Goal: Task Accomplishment & Management: Manage account settings

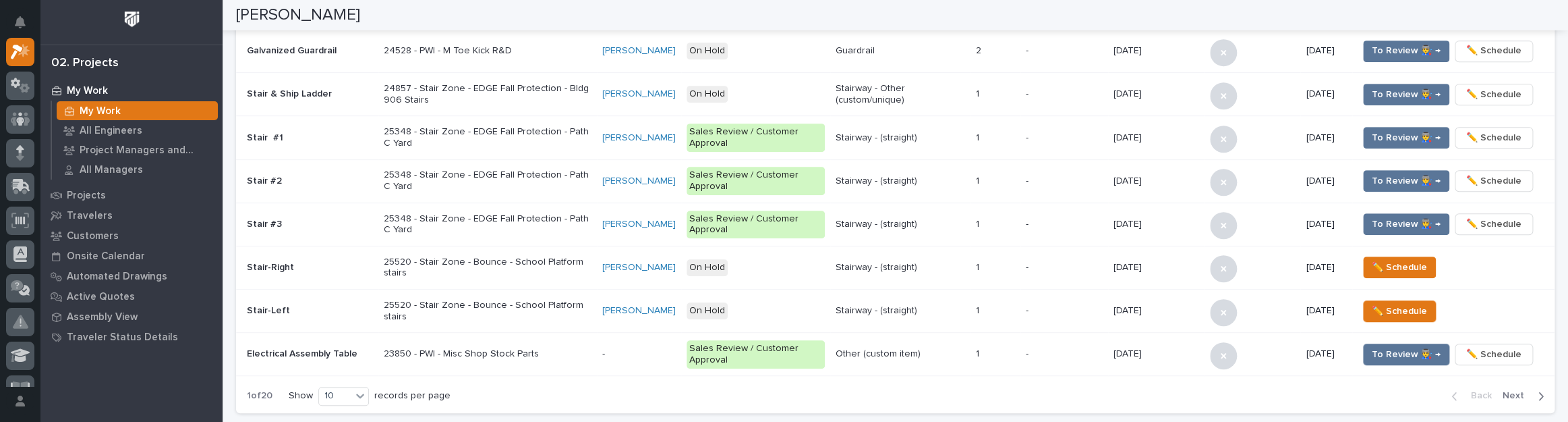
scroll to position [797, 0]
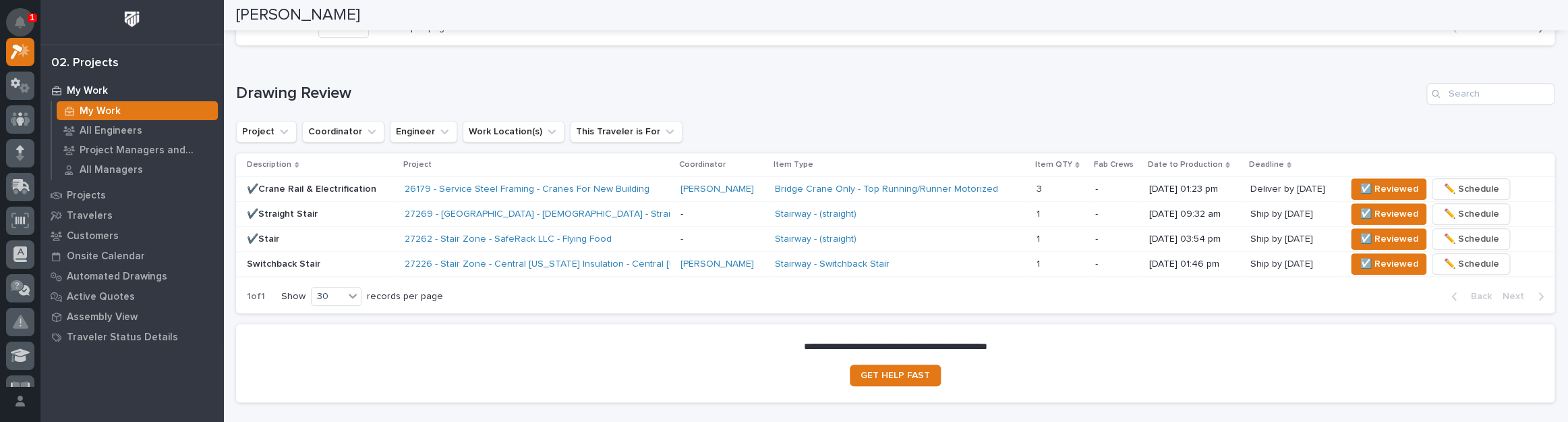
click at [20, 28] on button "Notifications" at bounding box center [20, 22] width 28 height 28
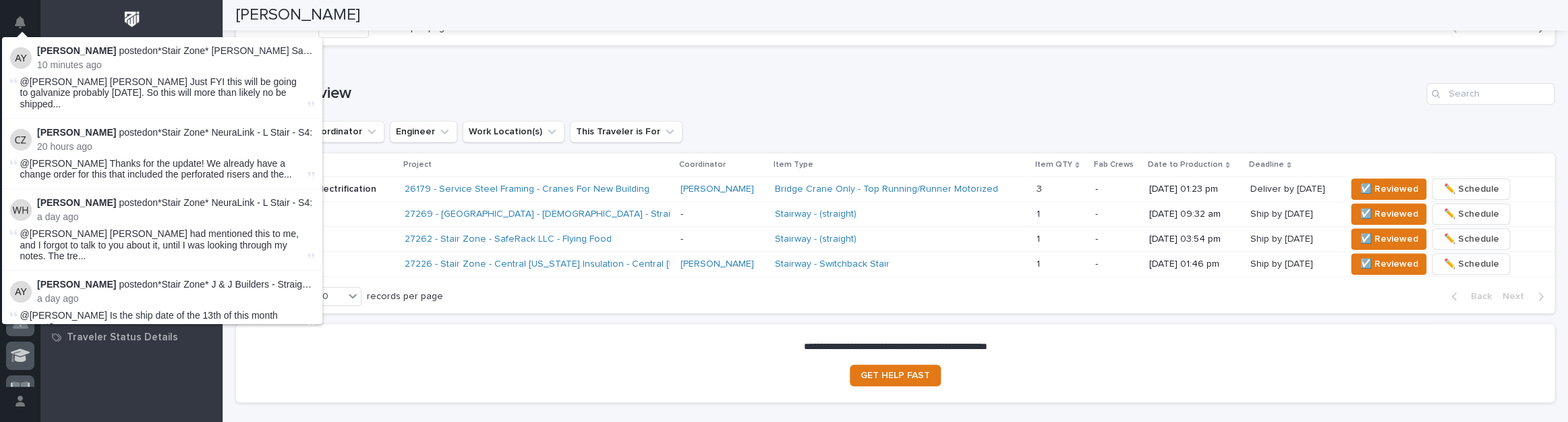
click at [349, 19] on div "[PERSON_NAME]" at bounding box center [891, 15] width 1309 height 31
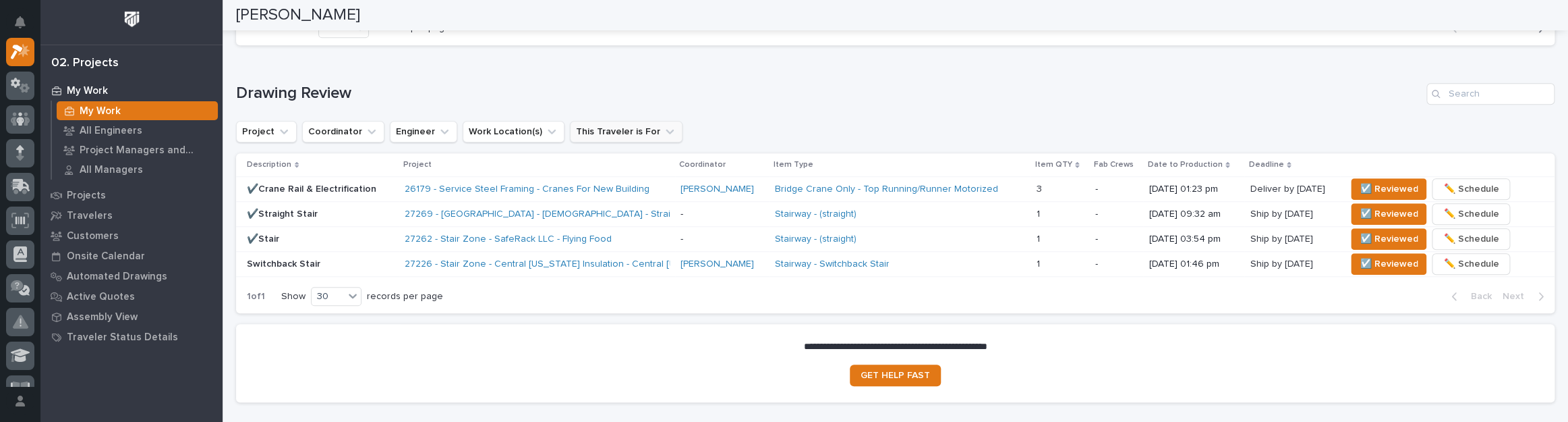
click at [622, 135] on button "This Traveler is For" at bounding box center [625, 131] width 113 height 21
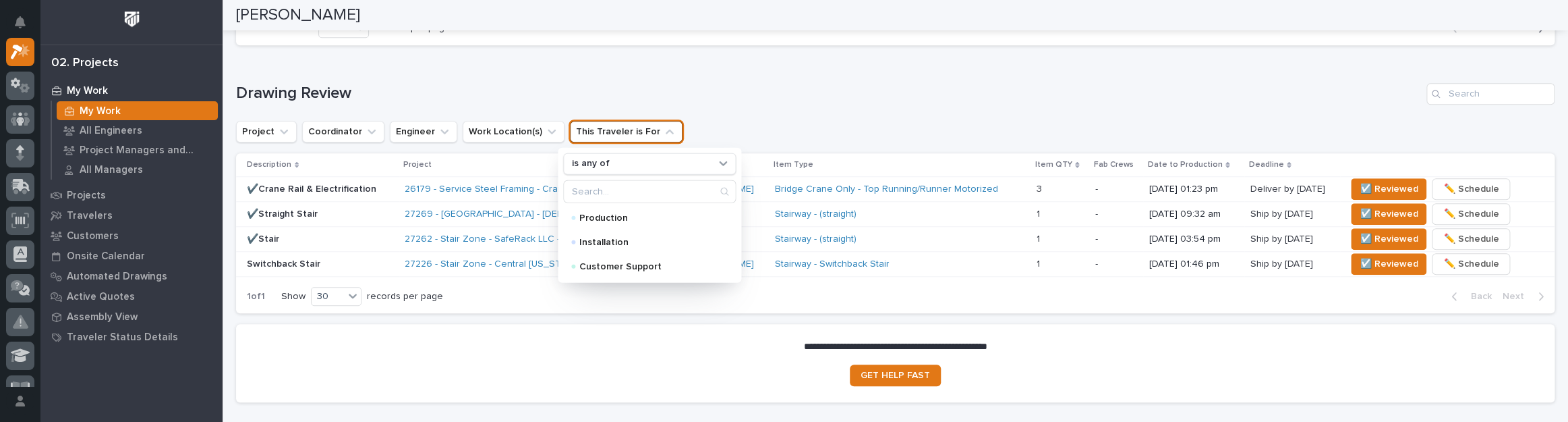
click at [707, 96] on h1 "Drawing Review" at bounding box center [828, 93] width 1185 height 20
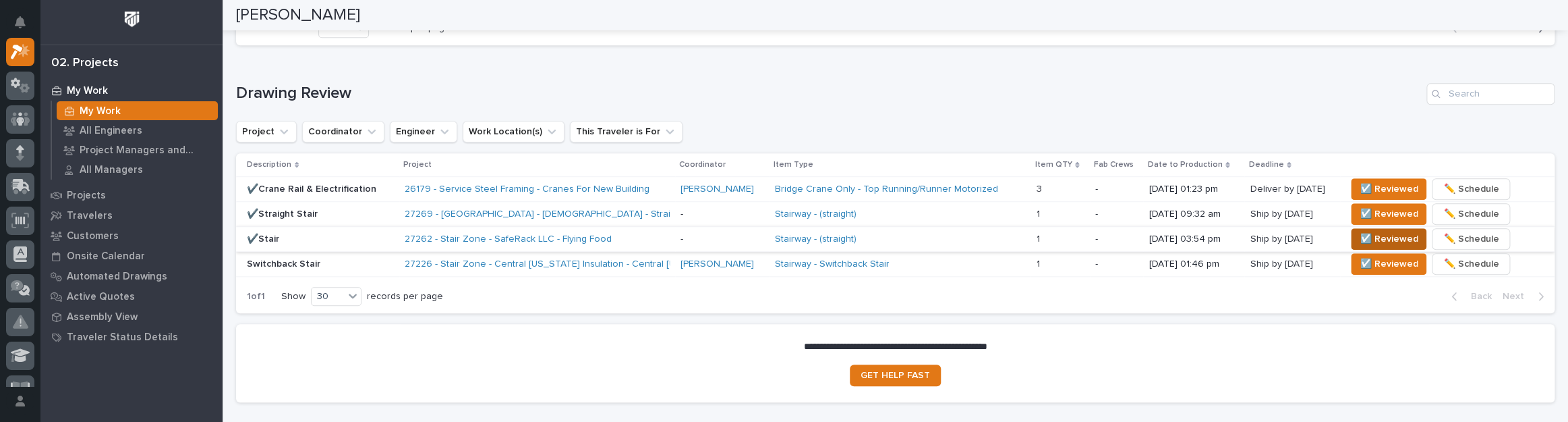
click at [1360, 232] on span "☑️ Reviewed" at bounding box center [1389, 239] width 58 height 17
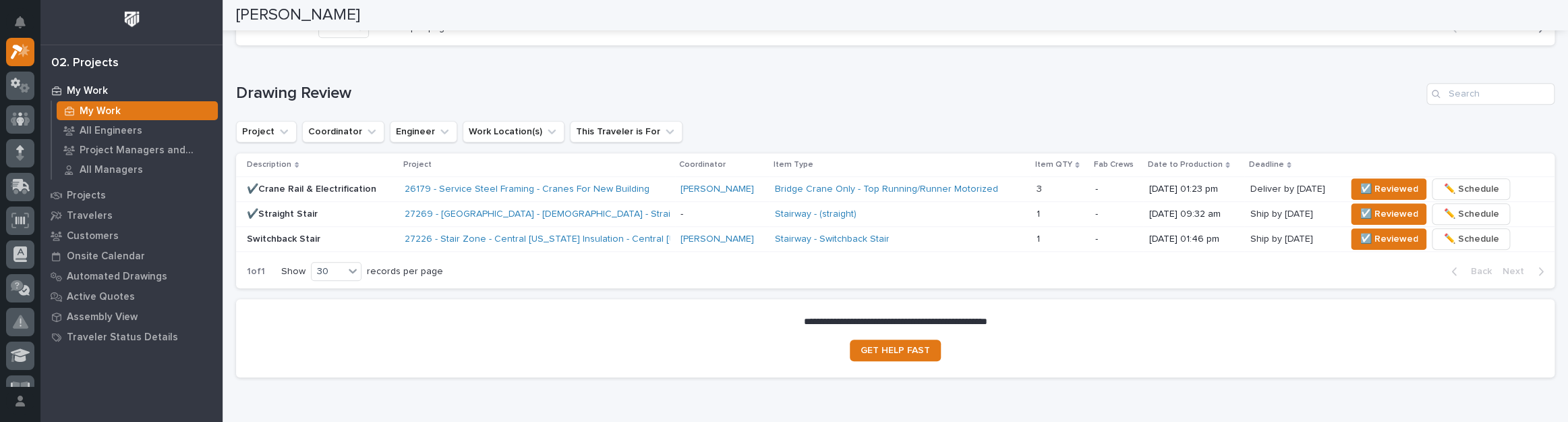
click at [729, 209] on p "-" at bounding box center [722, 214] width 83 height 12
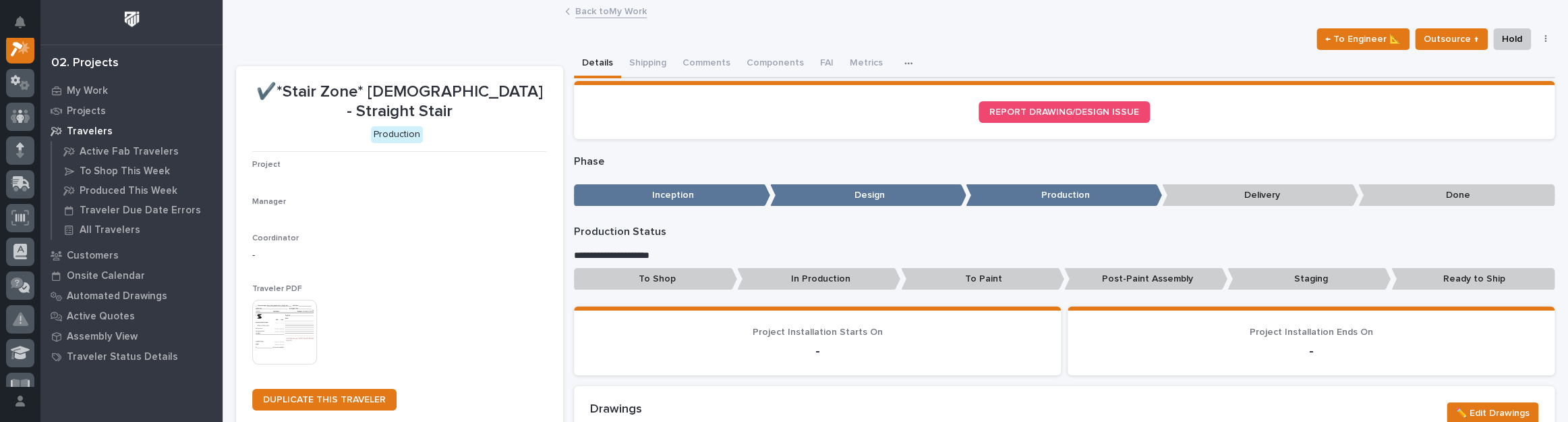
scroll to position [34, 0]
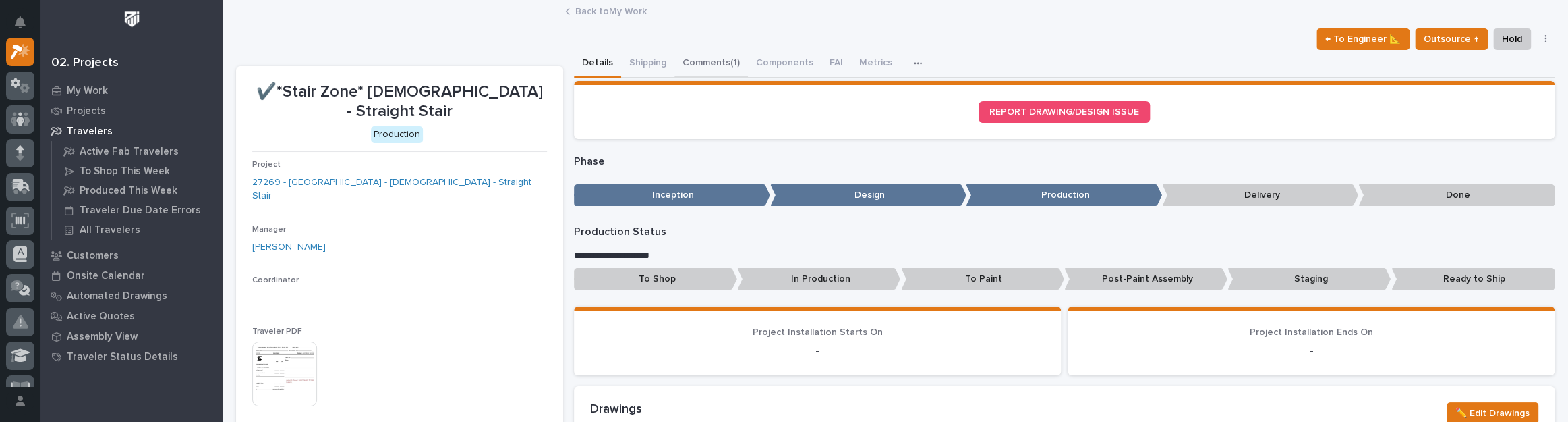
click at [688, 65] on button "Comments (1)" at bounding box center [710, 64] width 73 height 28
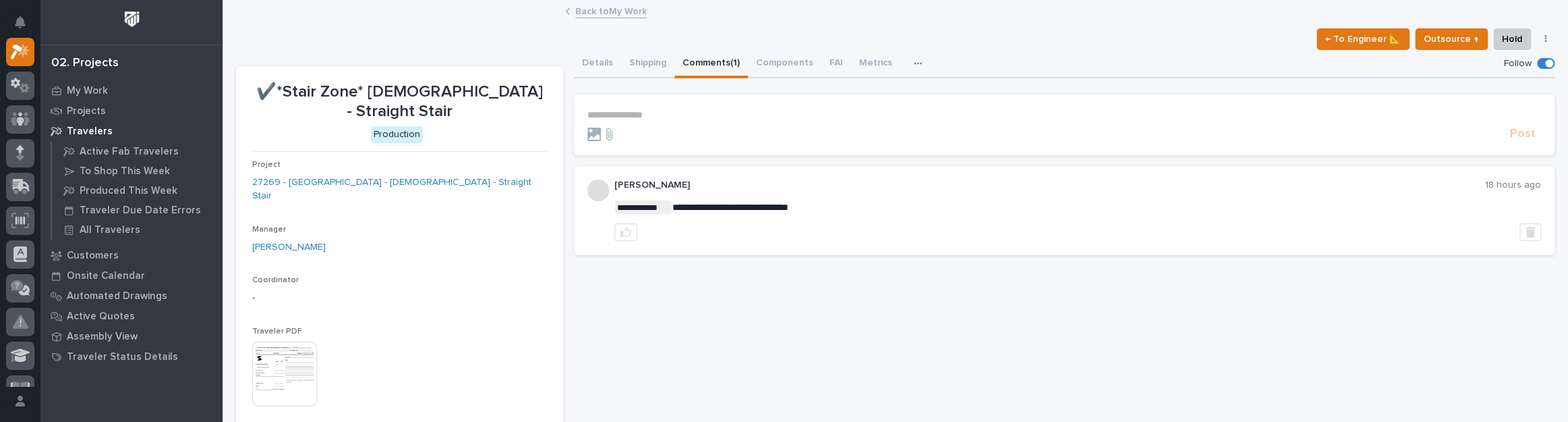
click at [603, 13] on link "Back to My Work" at bounding box center [611, 10] width 72 height 16
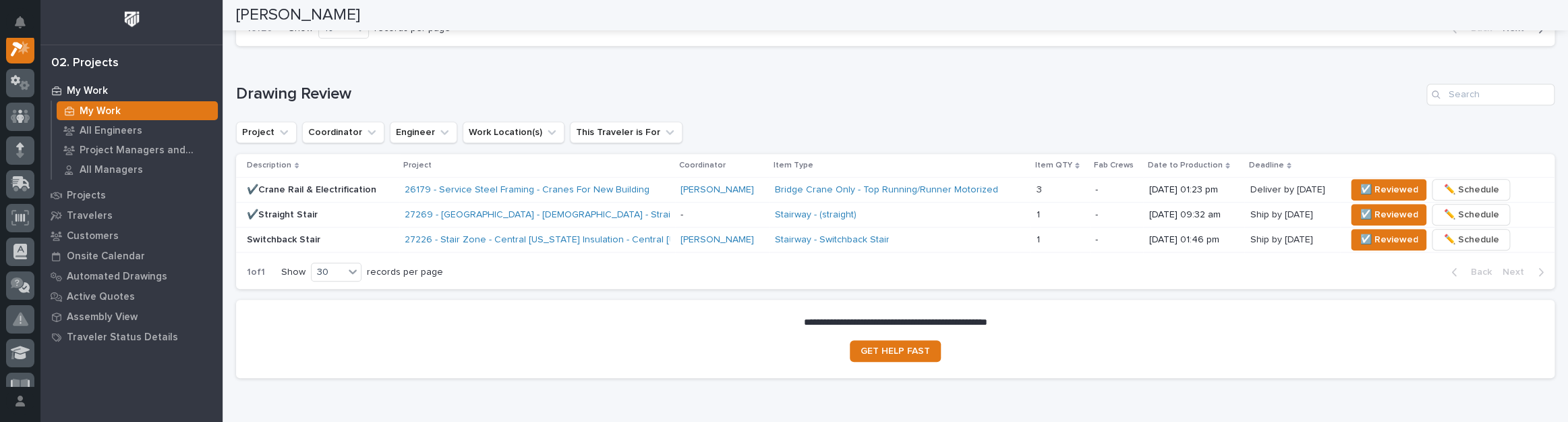
scroll to position [797, 0]
click at [368, 172] on th "Description" at bounding box center [317, 165] width 163 height 24
click at [368, 181] on div "✔️Crane Rail & Electrification" at bounding box center [320, 188] width 147 height 14
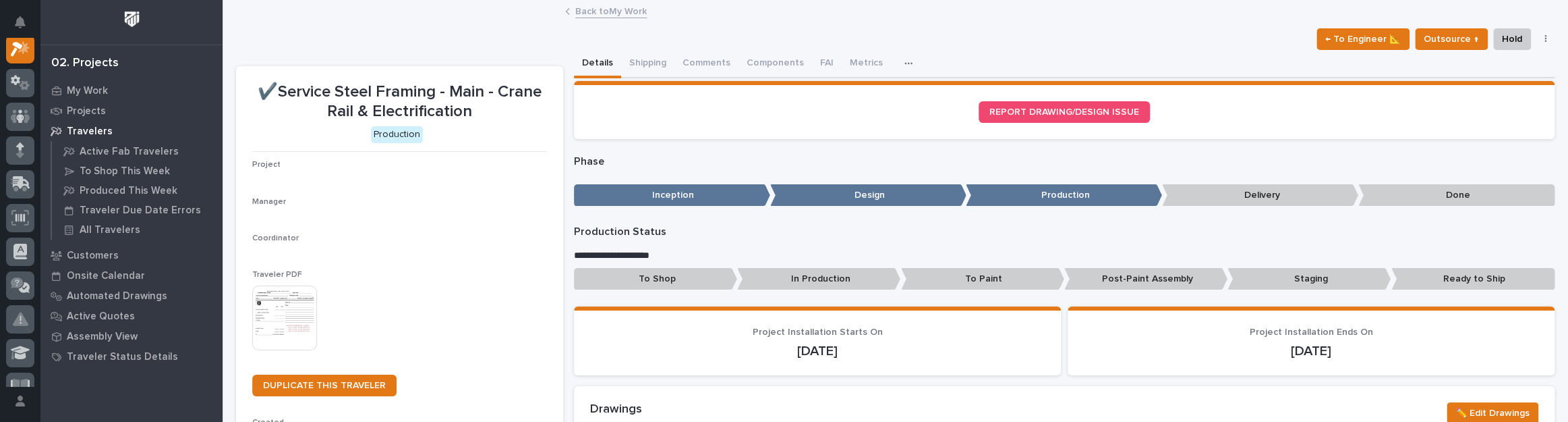
scroll to position [34, 0]
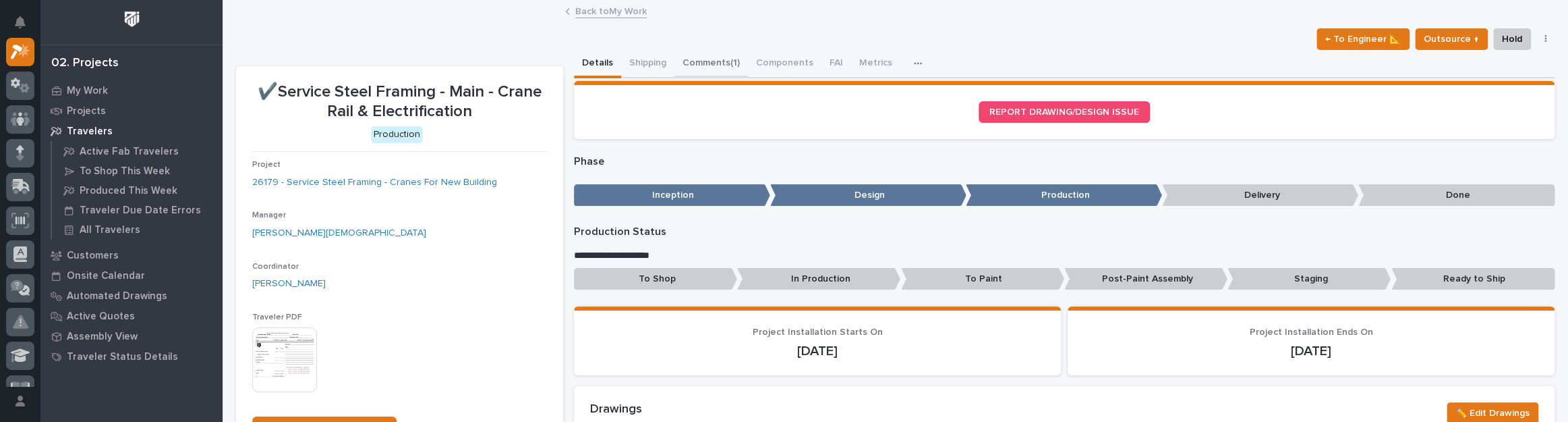
click at [704, 58] on button "Comments (1)" at bounding box center [710, 64] width 73 height 28
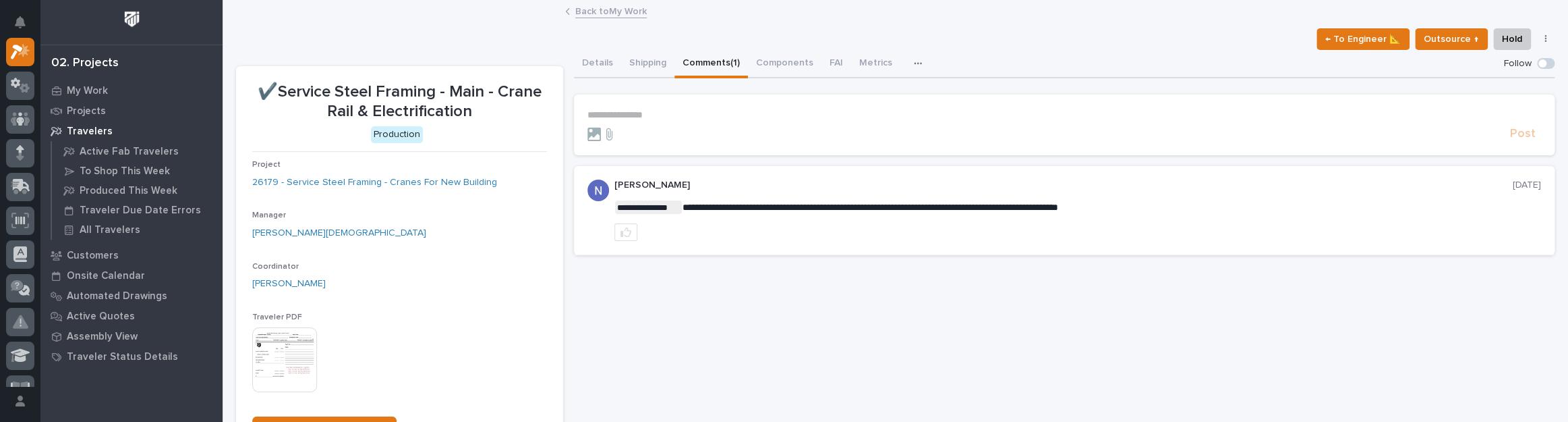
click at [633, 120] on p "**********" at bounding box center [1064, 115] width 954 height 12
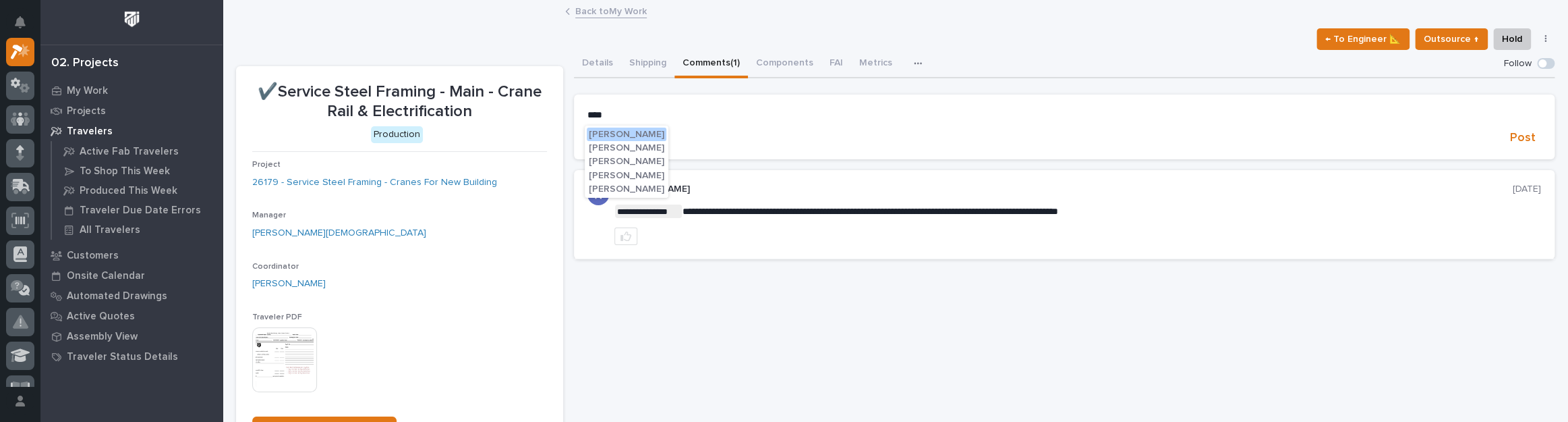
click at [633, 161] on span "[PERSON_NAME]" at bounding box center [626, 161] width 76 height 9
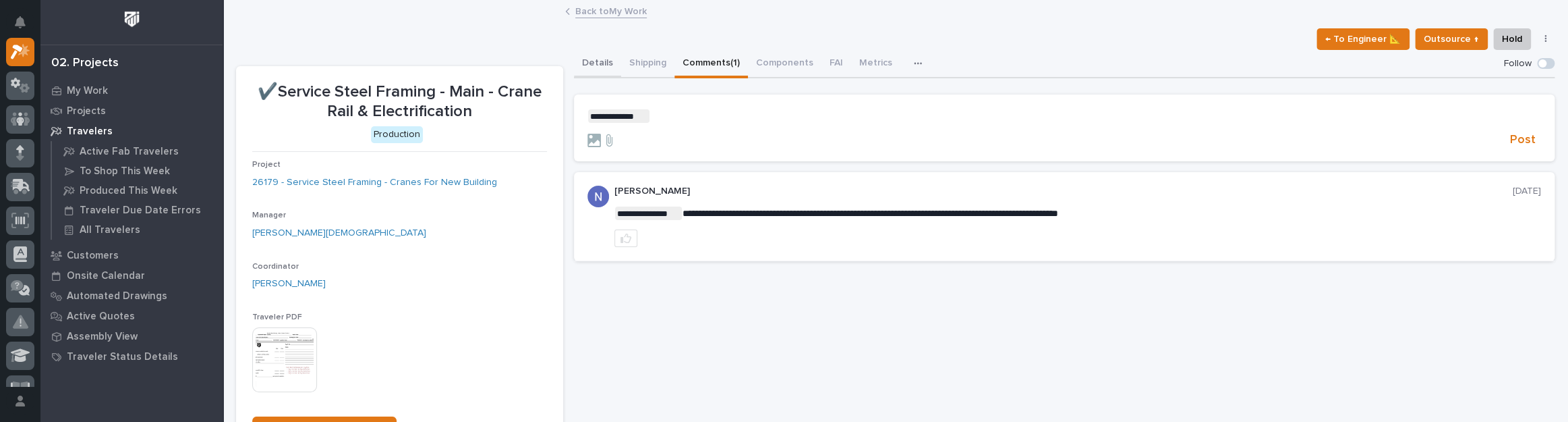
click at [603, 61] on button "Details" at bounding box center [597, 64] width 47 height 28
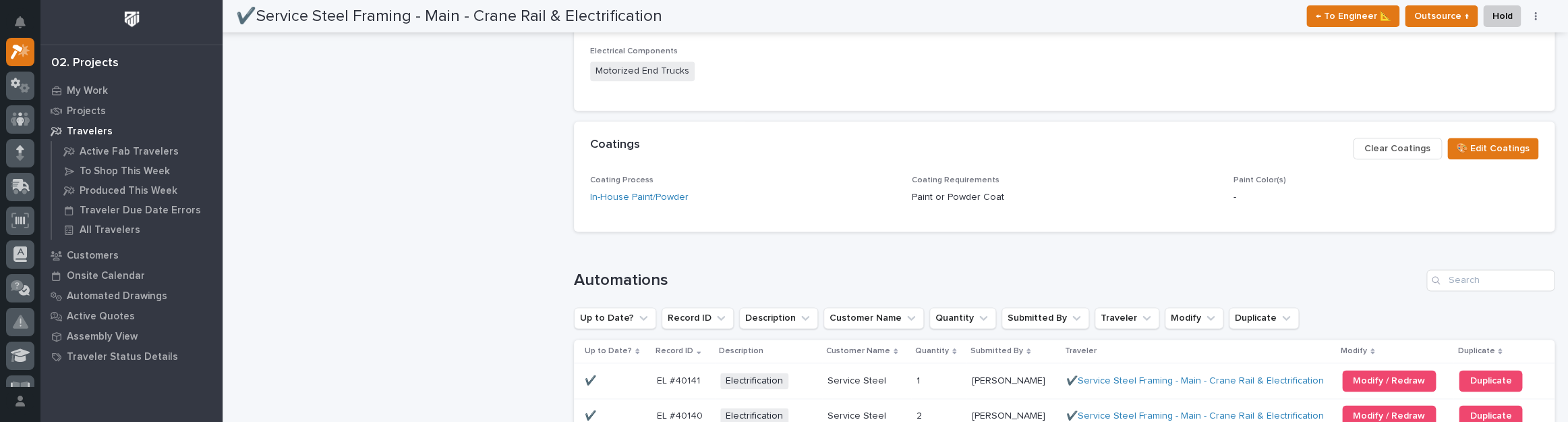
scroll to position [1338, 0]
